Goal: Task Accomplishment & Management: Manage account settings

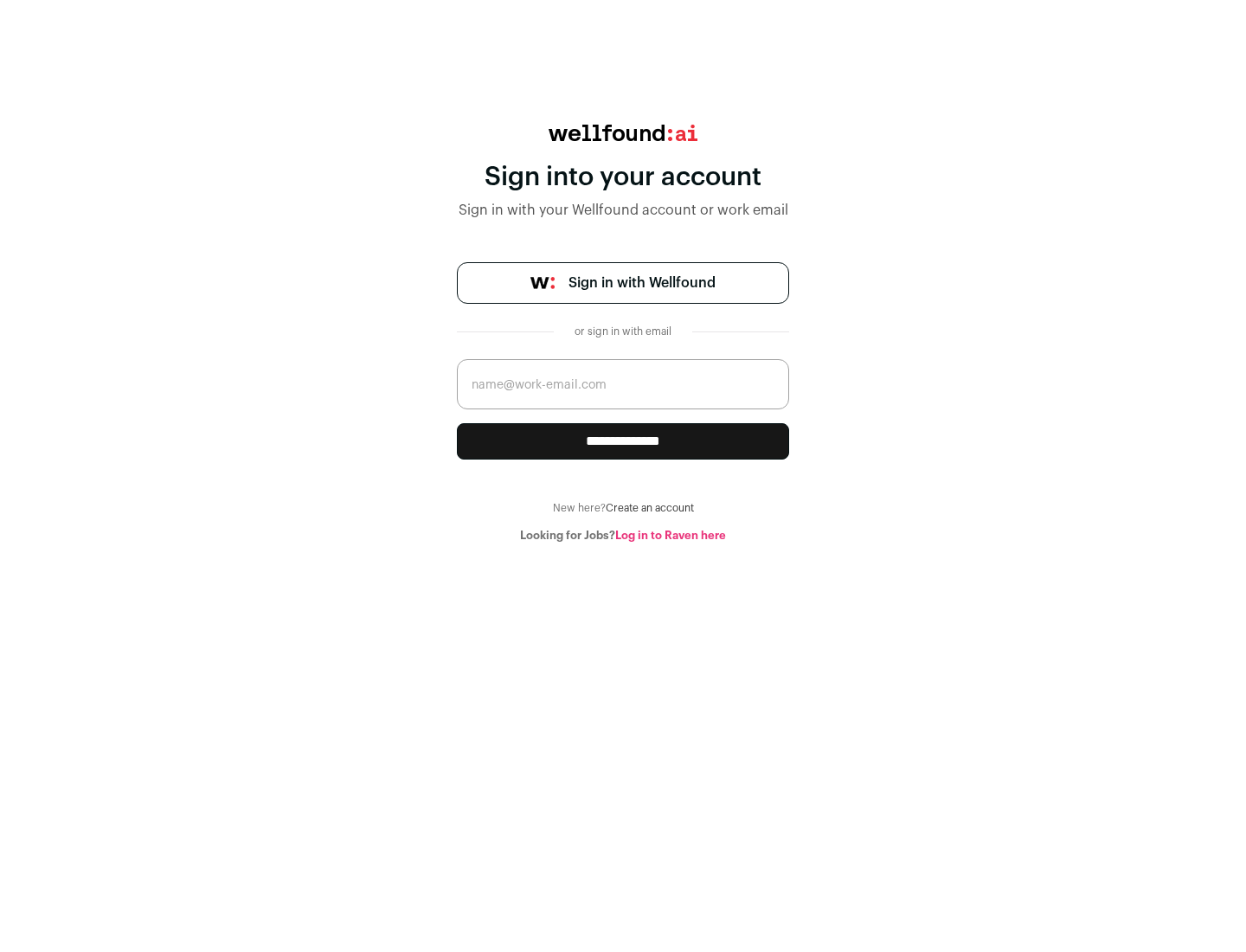
click at [641, 283] on span "Sign in with Wellfound" at bounding box center [642, 283] width 147 height 21
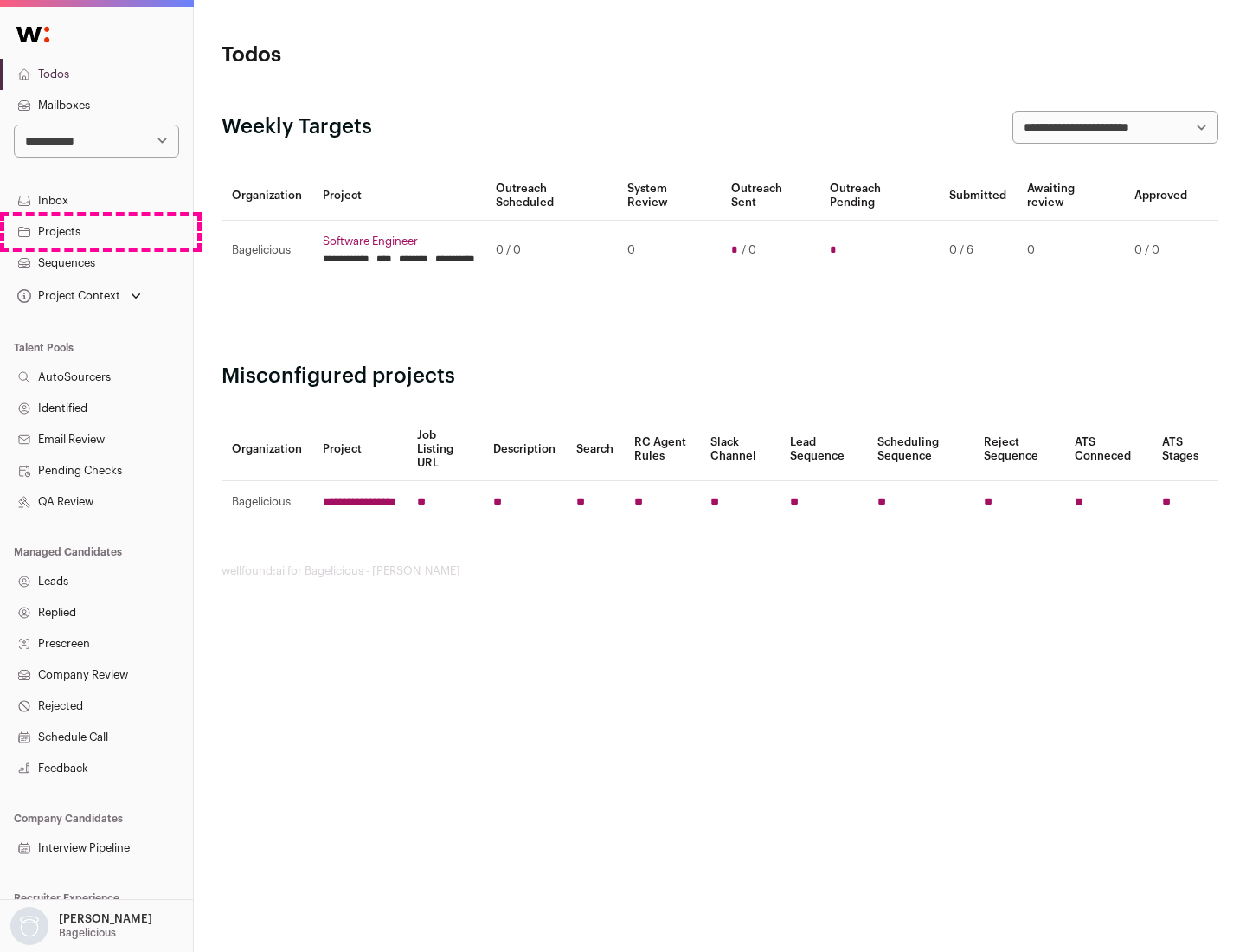
click at [96, 231] on link "Projects" at bounding box center [96, 232] width 193 height 31
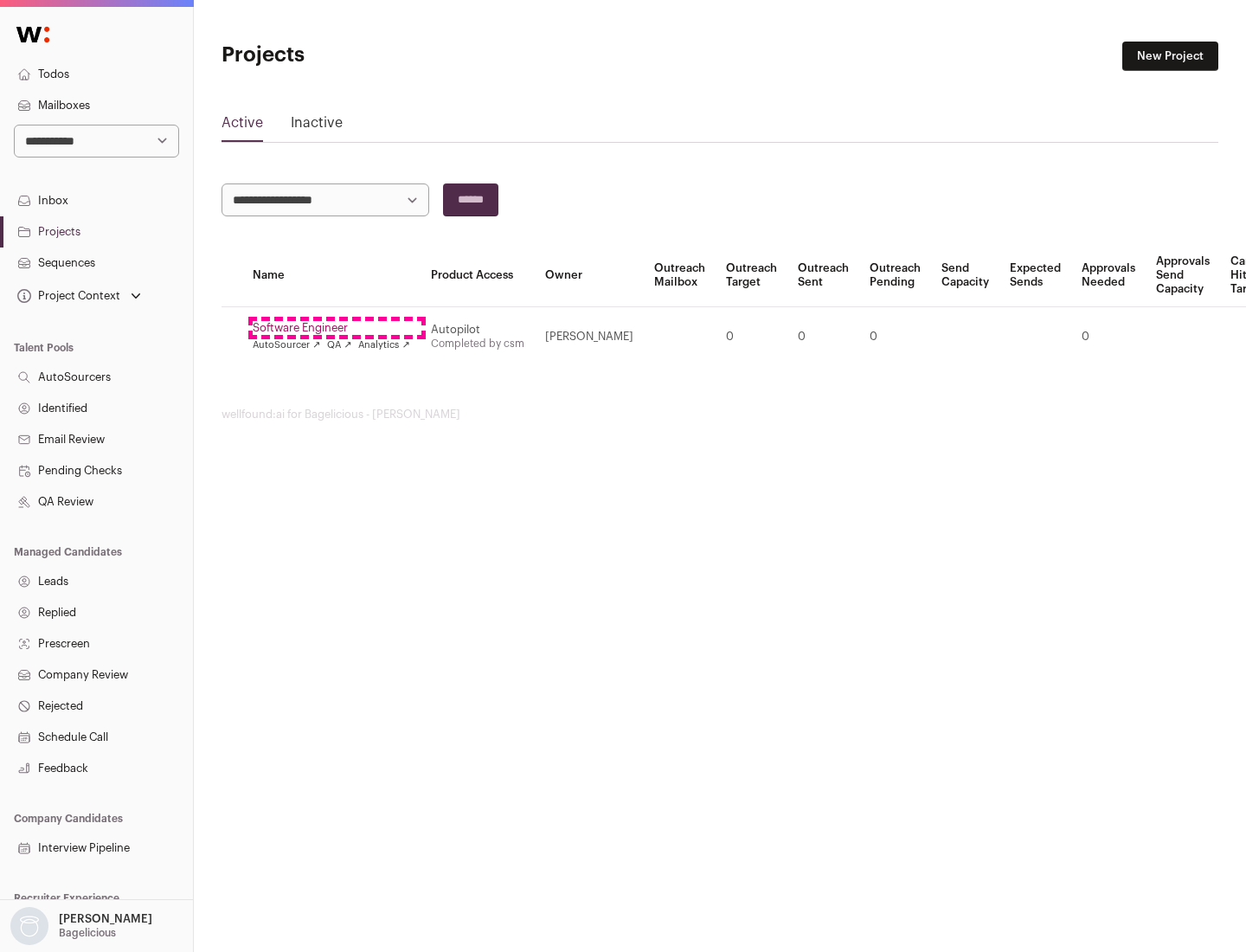
click at [336, 328] on link "Software Engineer" at bounding box center [332, 327] width 158 height 14
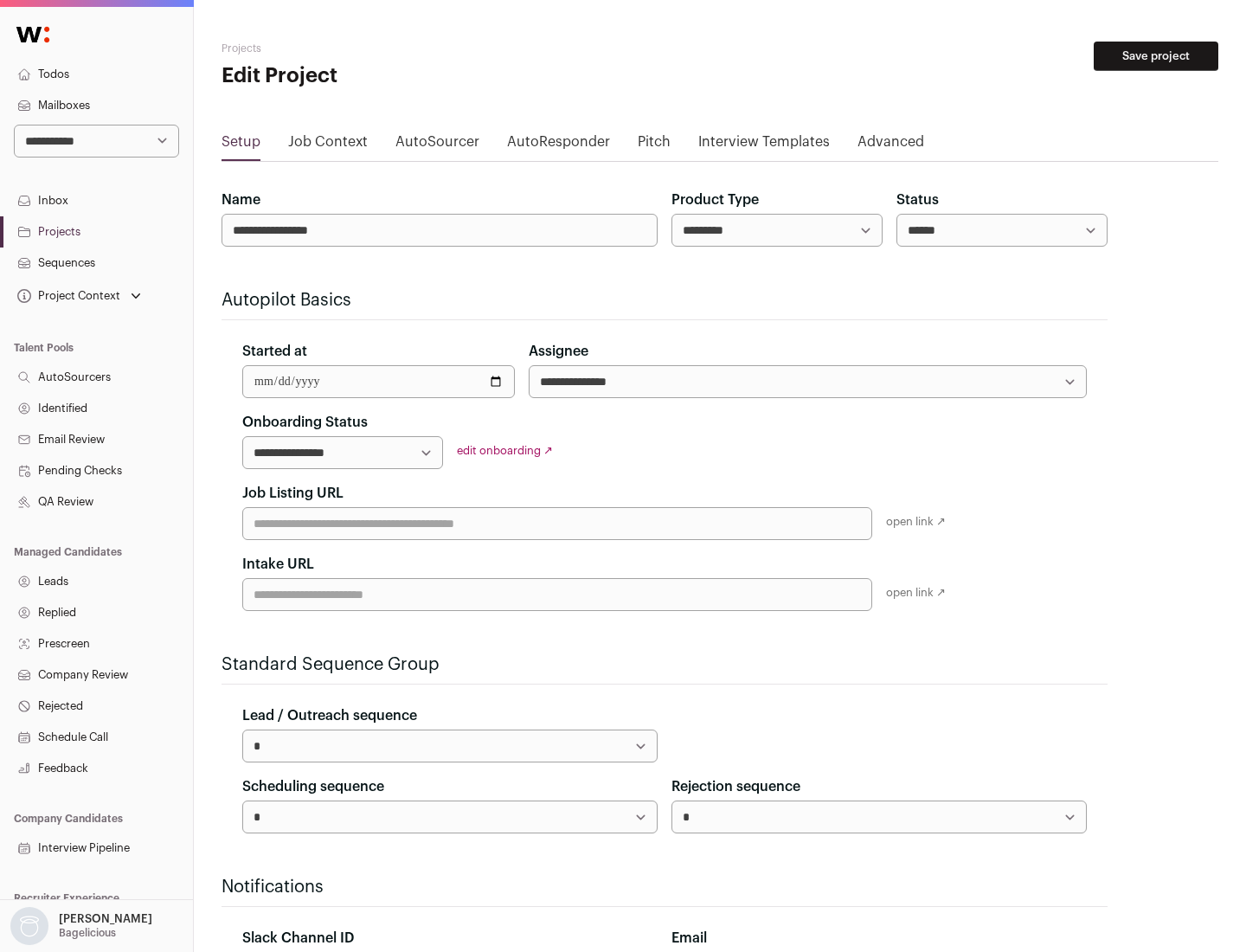
click at [1156, 56] on button "Save project" at bounding box center [1155, 56] width 124 height 29
